Goal: Browse casually

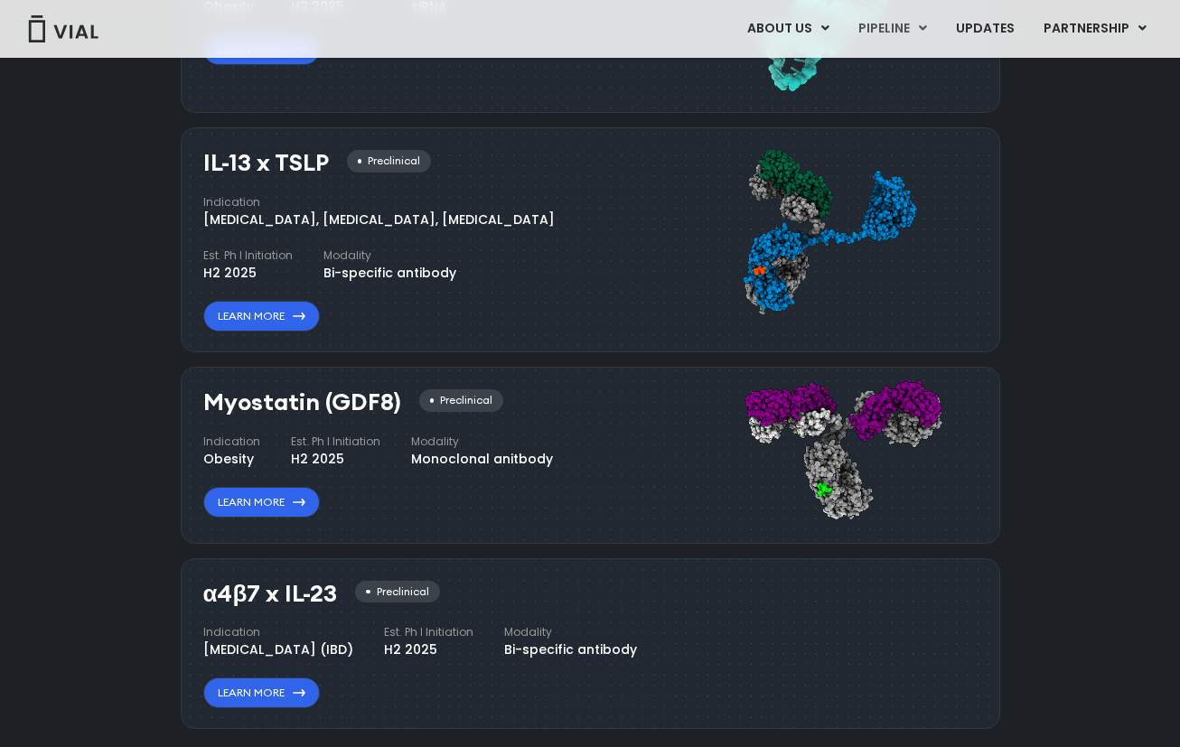
scroll to position [1781, 0]
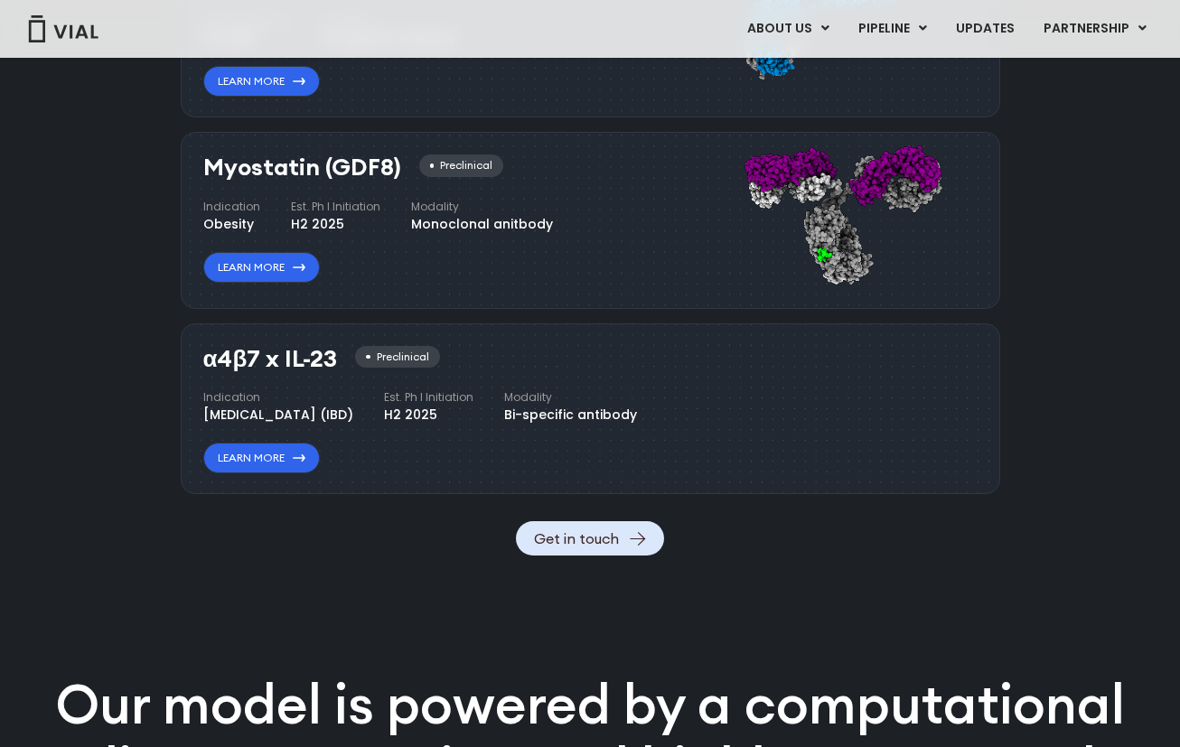
scroll to position [1979, 0]
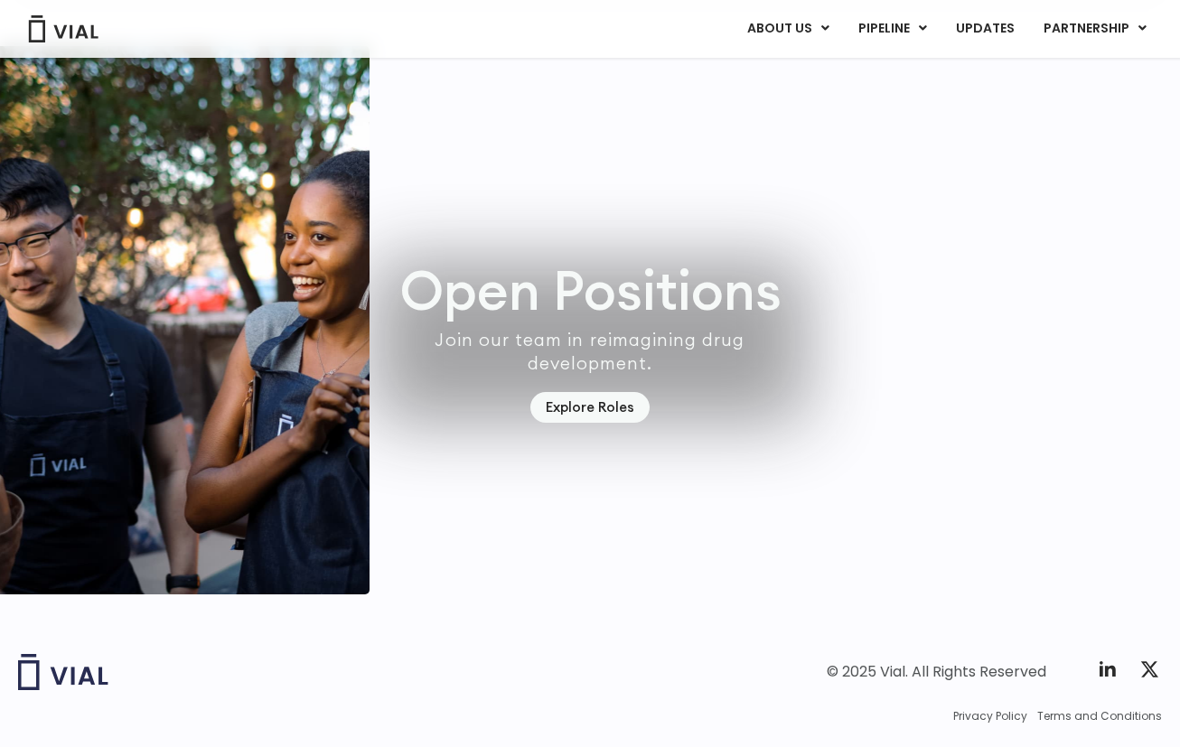
scroll to position [5189, 0]
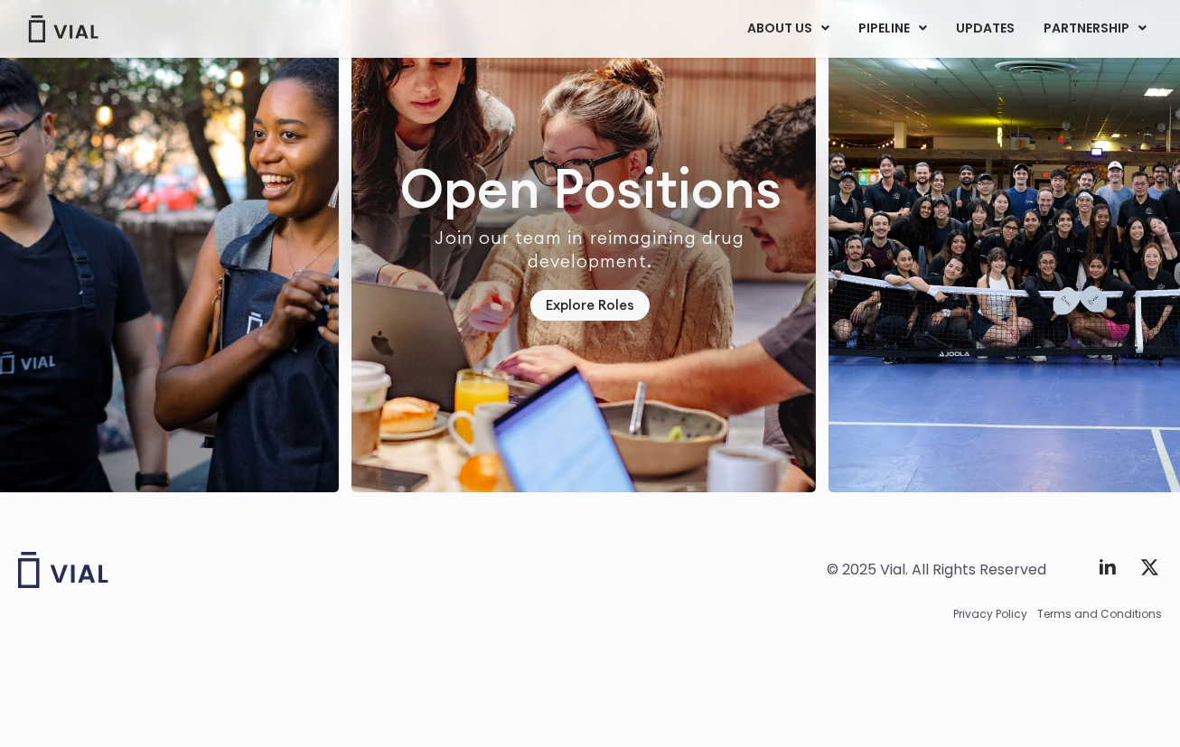
scroll to position [5189, 0]
